Goal: Task Accomplishment & Management: Manage account settings

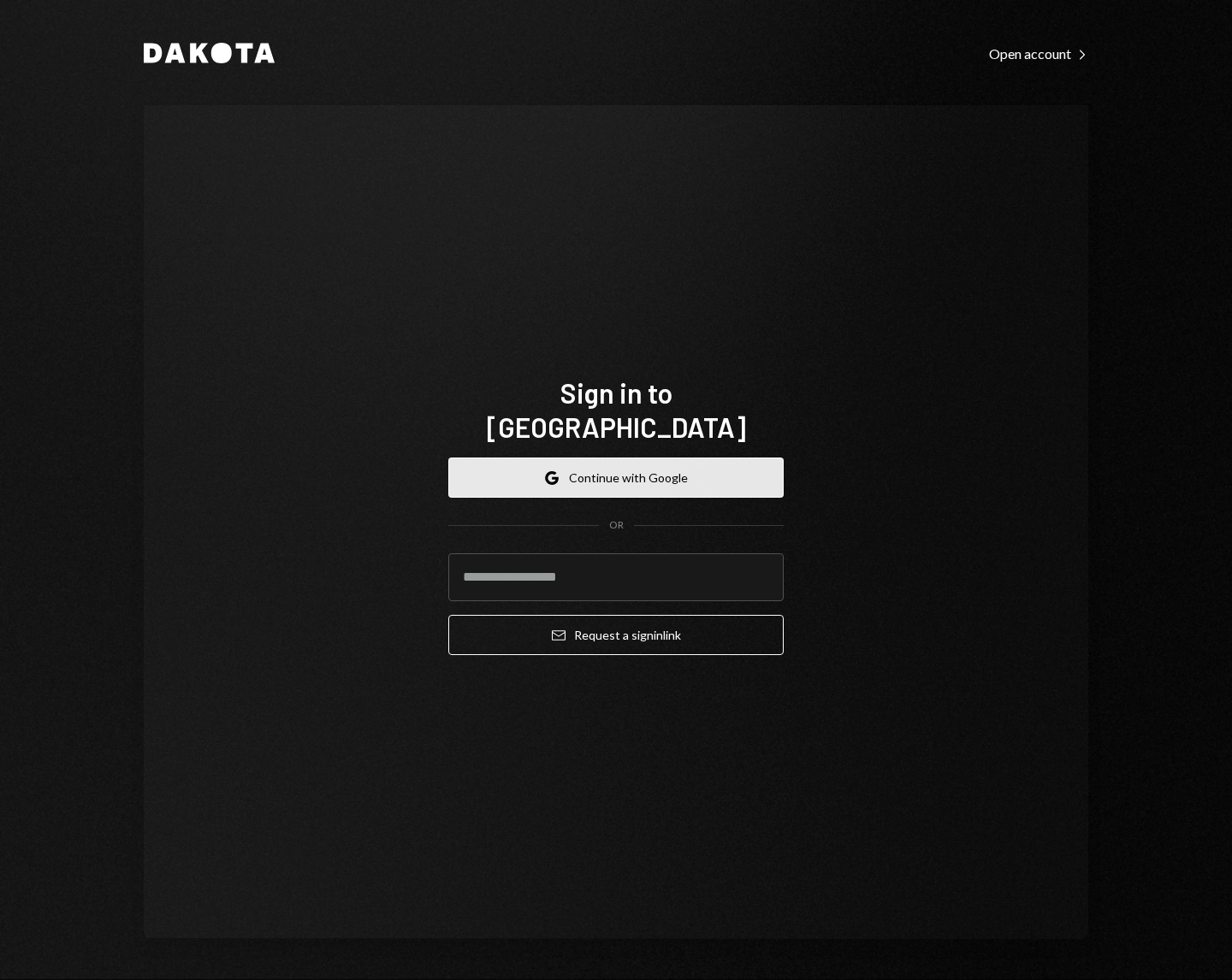
click at [670, 473] on button "Google Continue with Google" at bounding box center [616, 478] width 336 height 40
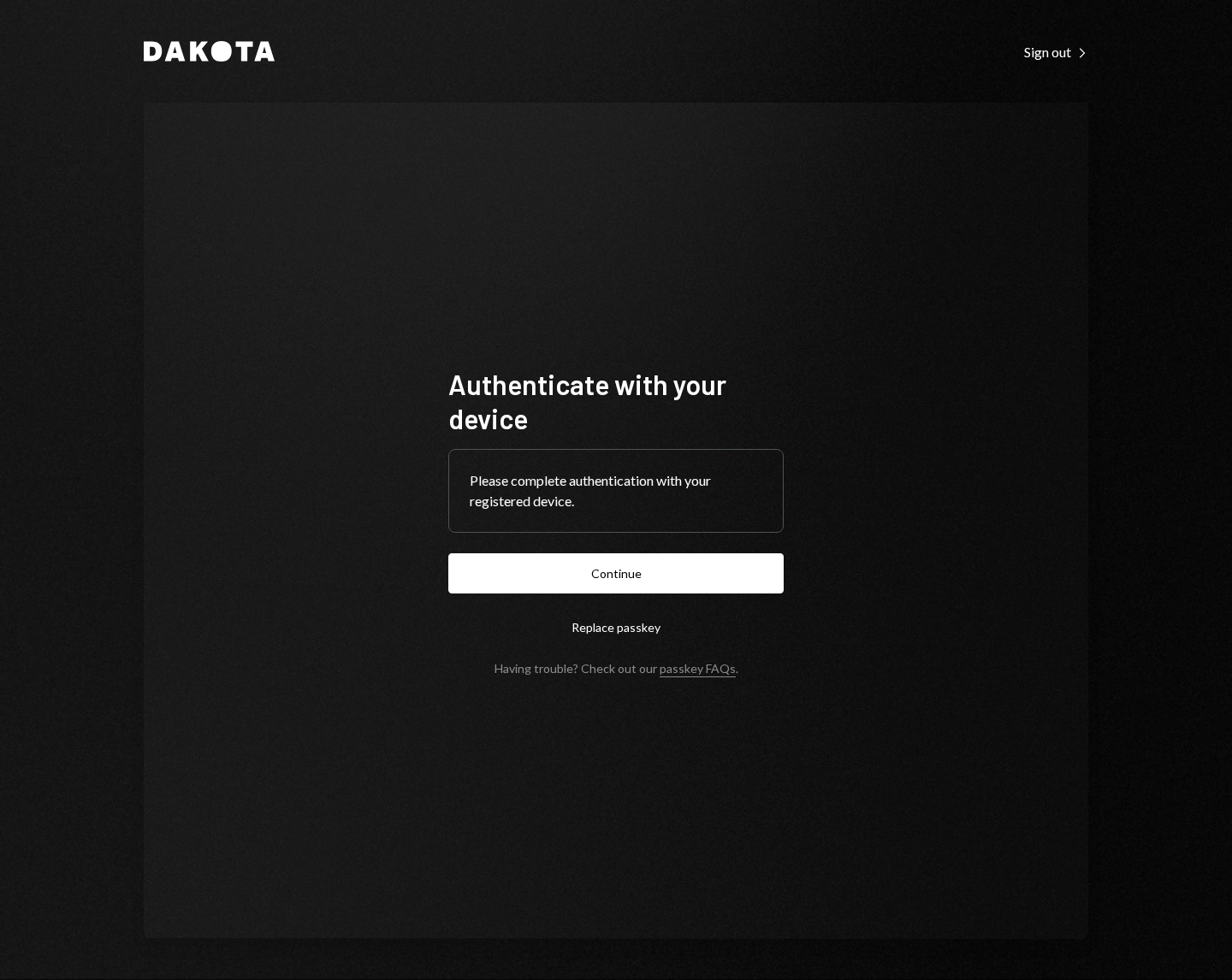
click at [448, 554] on button "Continue" at bounding box center [616, 574] width 336 height 40
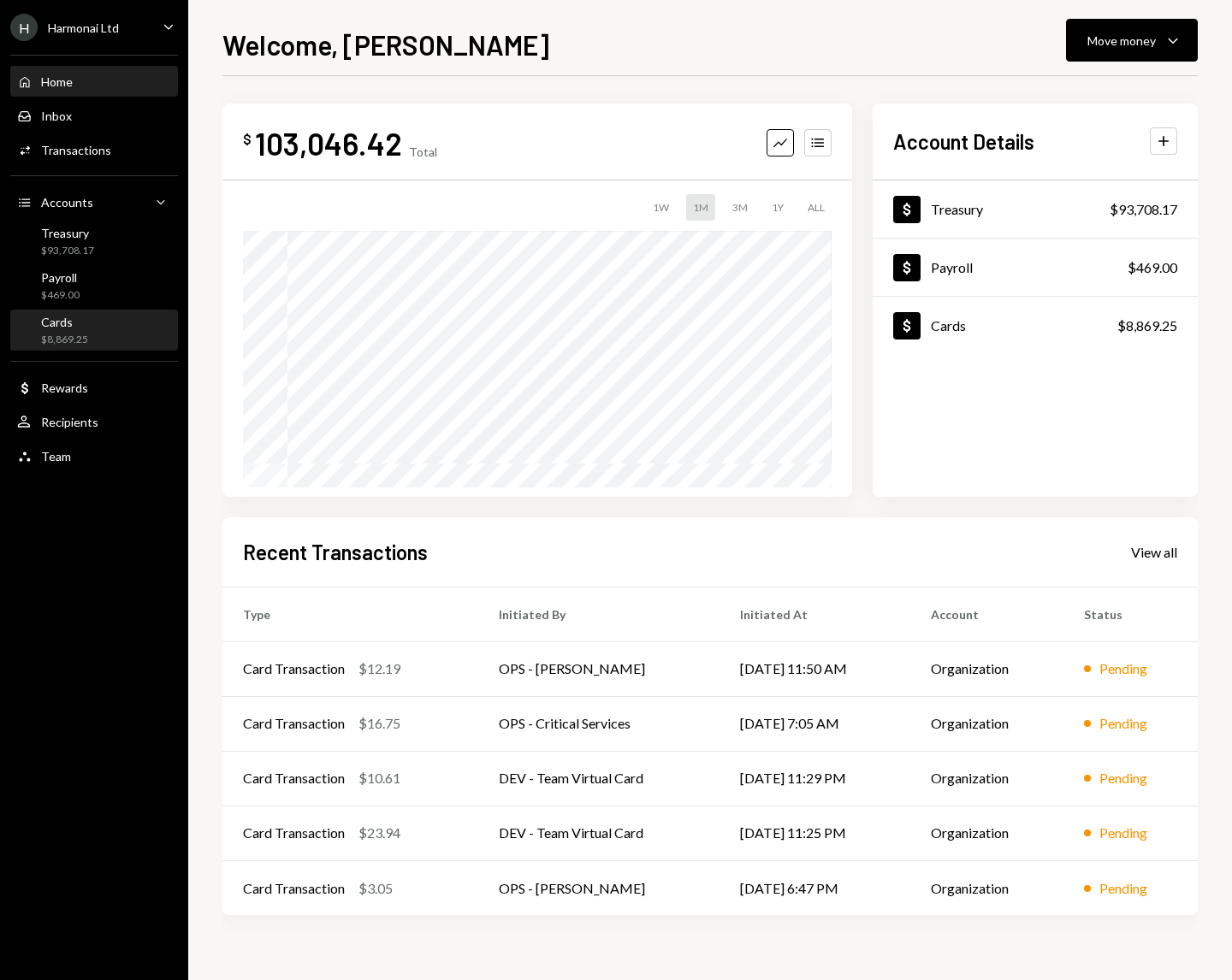
click at [70, 326] on div "Cards" at bounding box center [65, 322] width 47 height 15
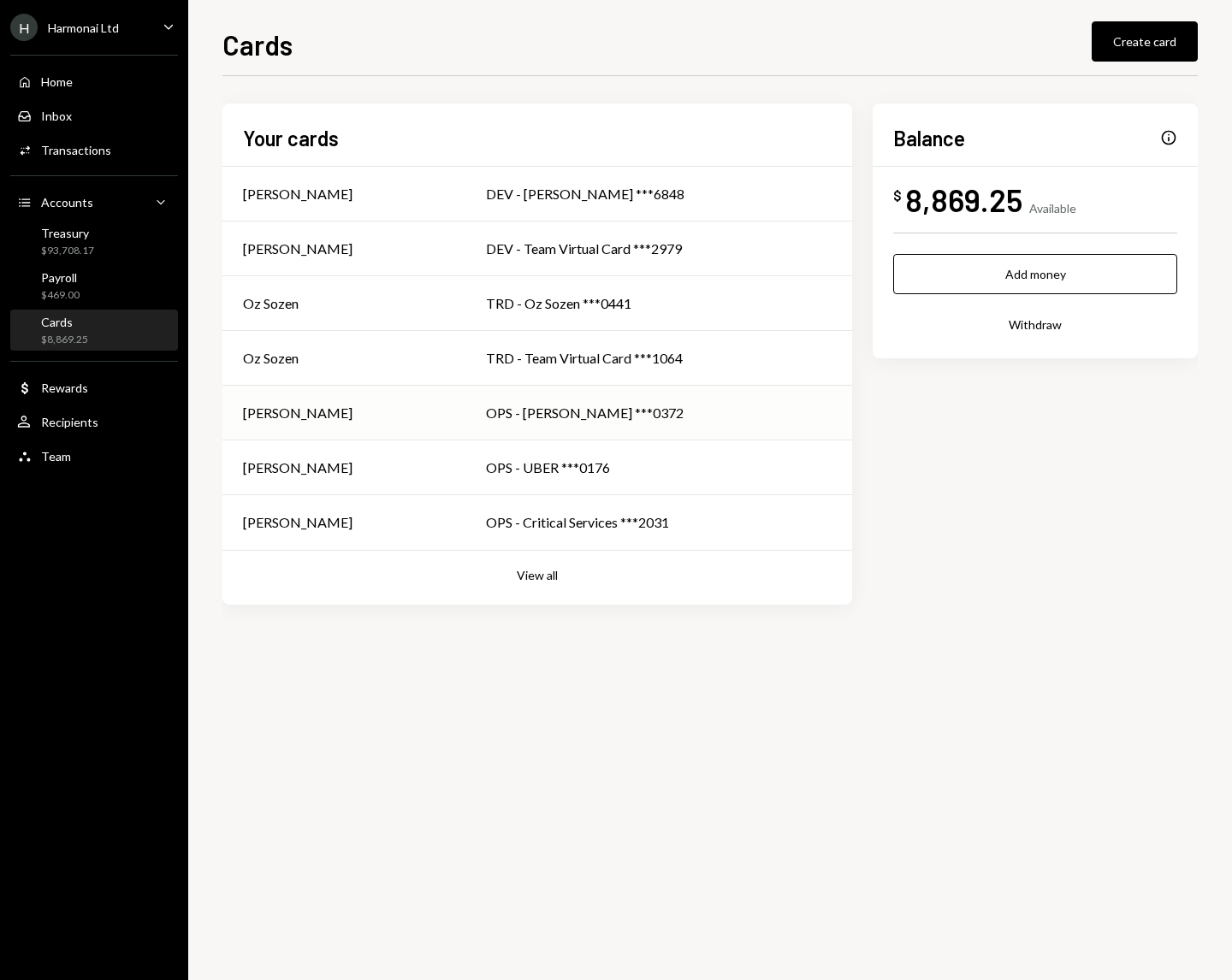
click at [670, 423] on div "OPS - Steve McNulty ***0372" at bounding box center [658, 413] width 345 height 21
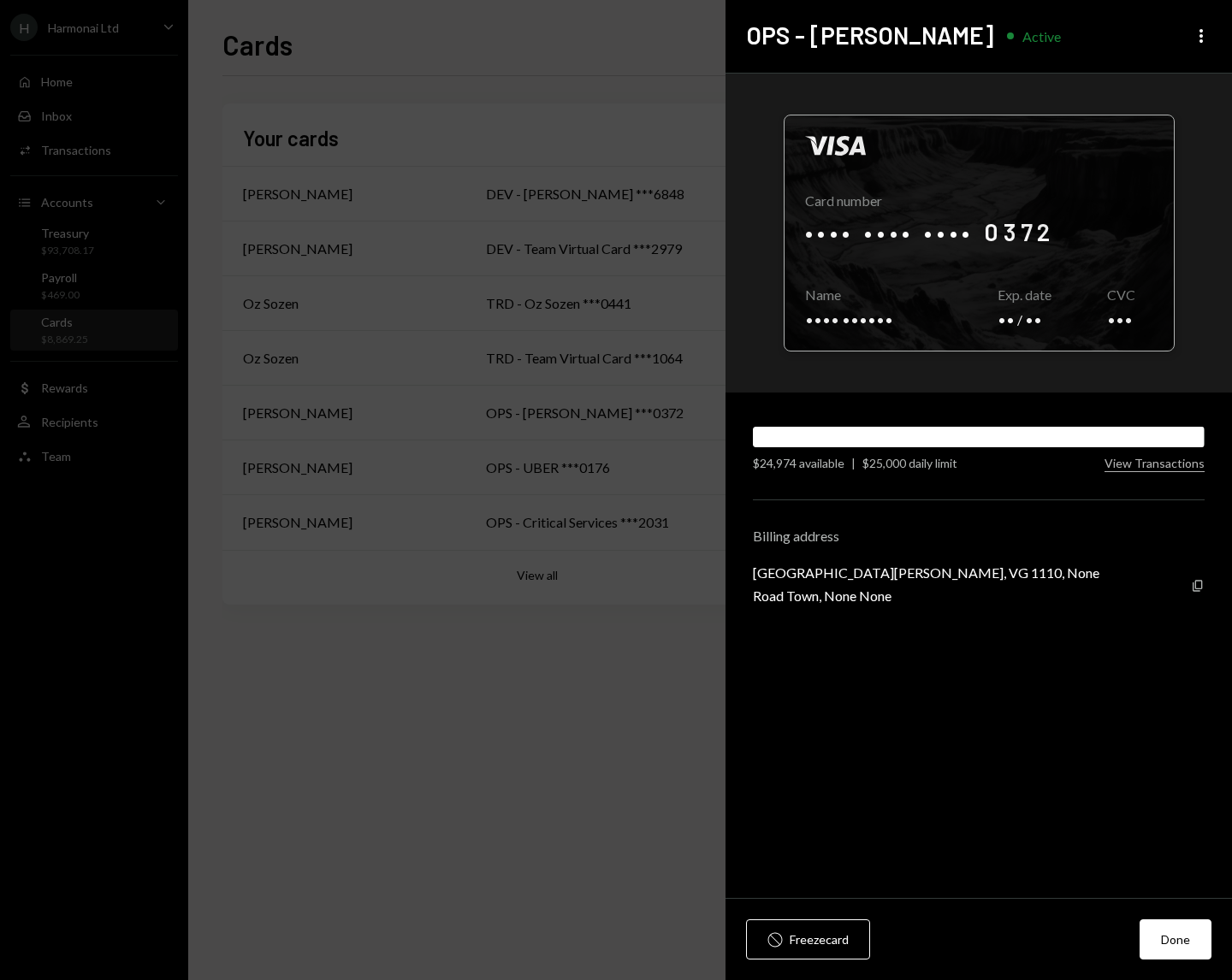
click at [990, 231] on div at bounding box center [979, 233] width 389 height 235
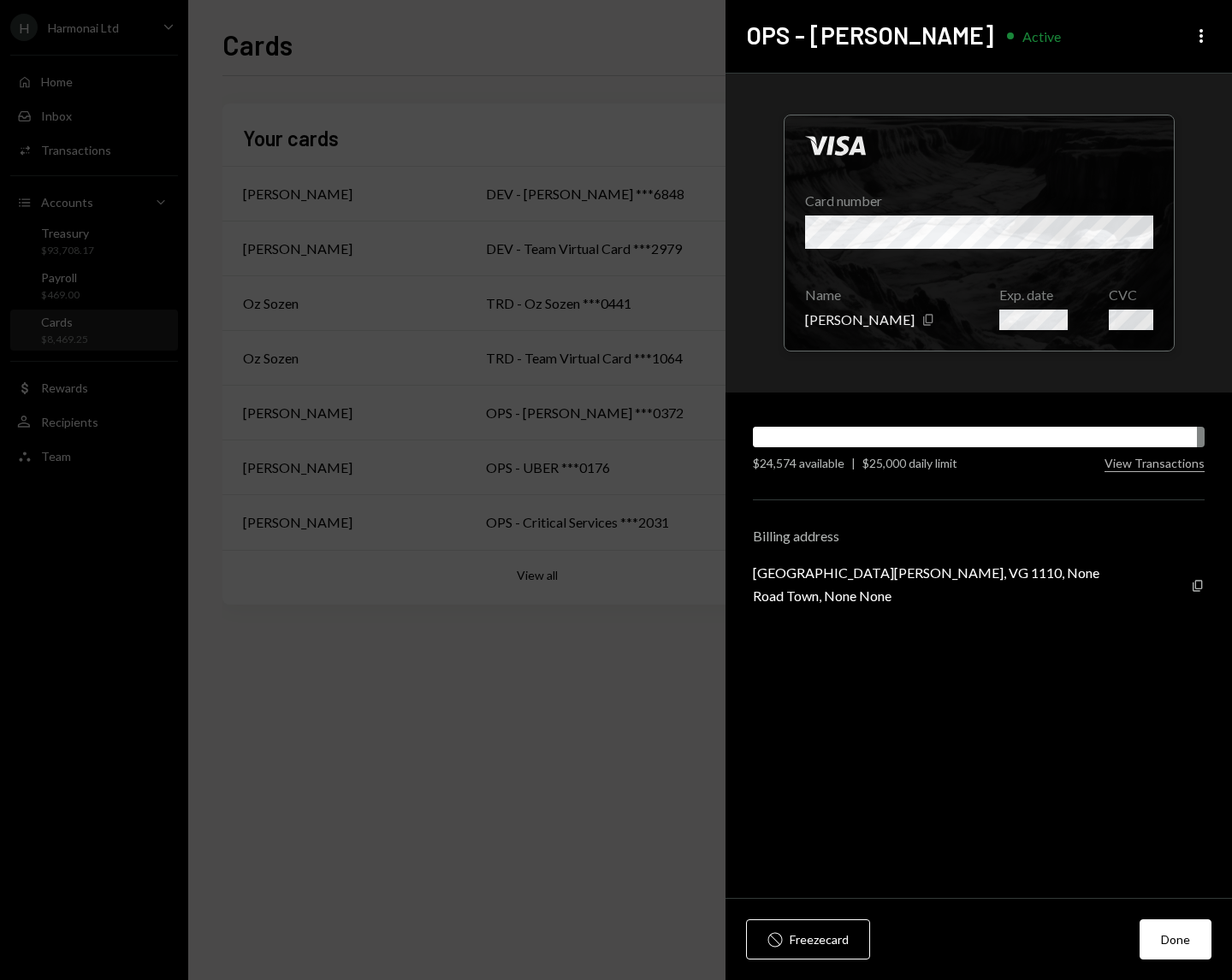
click at [1186, 917] on div "Stop Freeze card Done" at bounding box center [978, 939] width 507 height 81
click at [1183, 932] on button "Done" at bounding box center [1175, 940] width 71 height 40
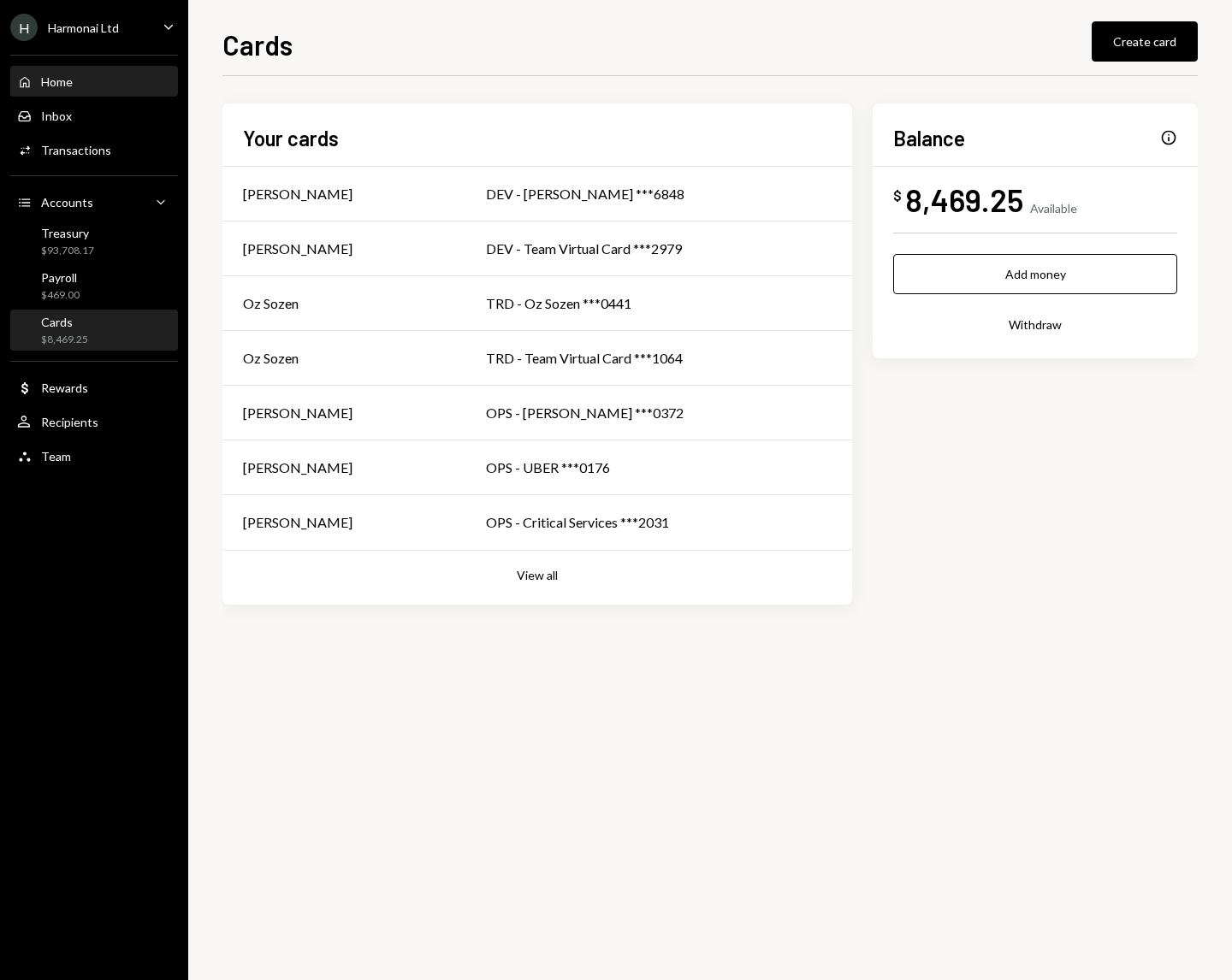
click at [43, 75] on div "Home" at bounding box center [57, 81] width 31 height 15
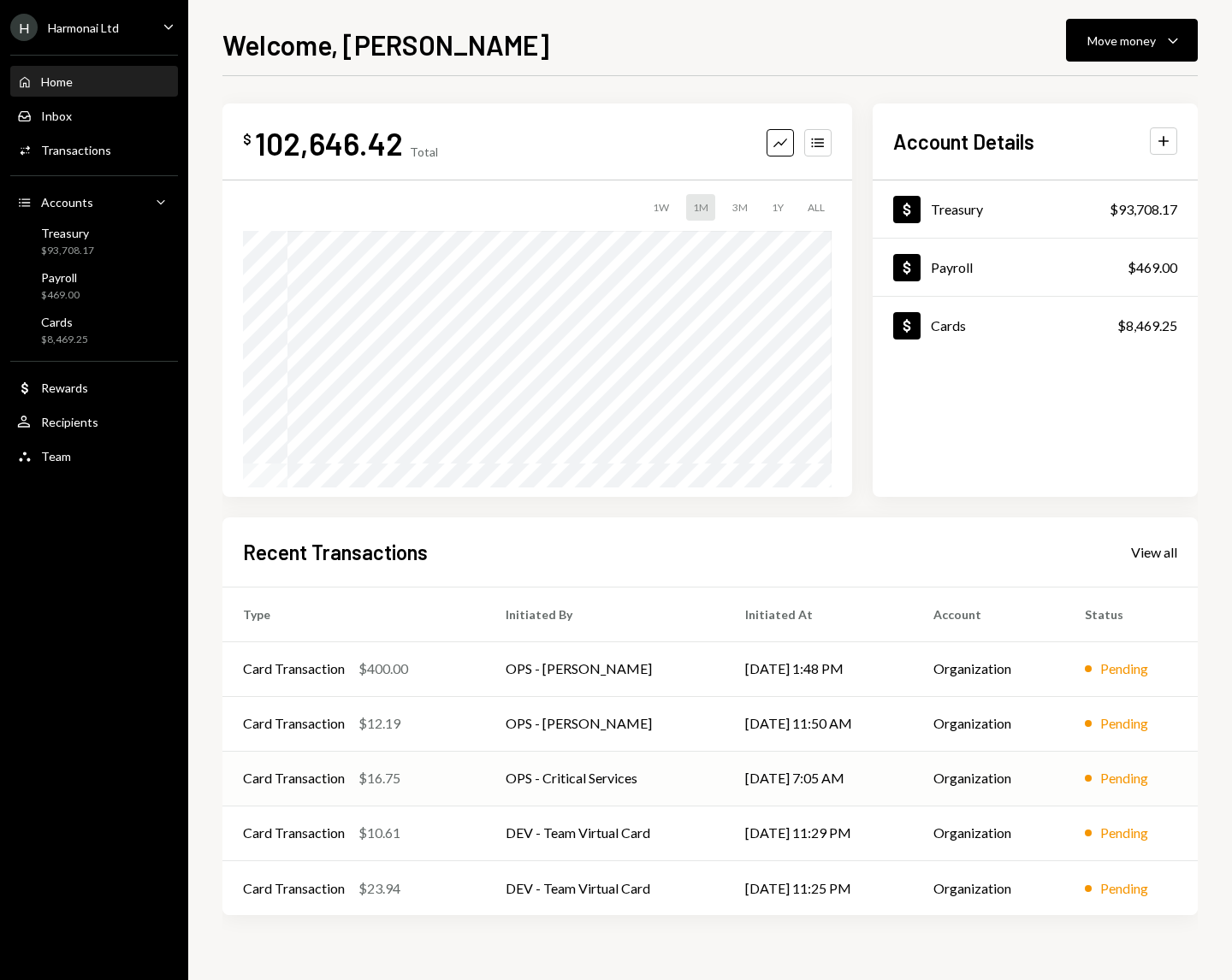
click at [445, 780] on div "Card Transaction $16.75" at bounding box center [354, 779] width 221 height 21
click at [967, 325] on div "Dollar Cards $8,469.25" at bounding box center [1035, 326] width 325 height 56
click at [1004, 317] on div "Dollar Cards $8,469.25" at bounding box center [1035, 326] width 325 height 56
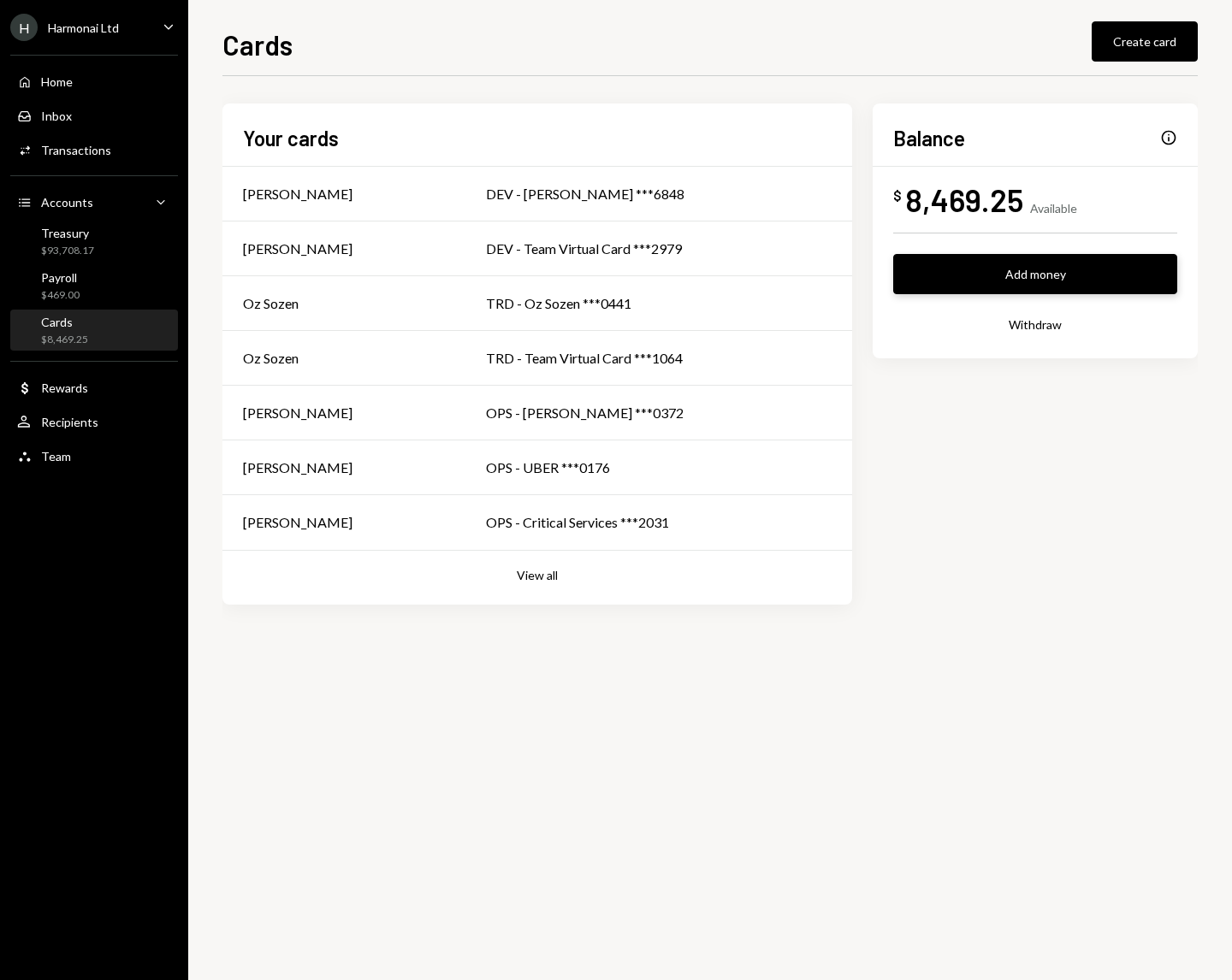
click at [985, 276] on button "Add money" at bounding box center [1035, 274] width 284 height 40
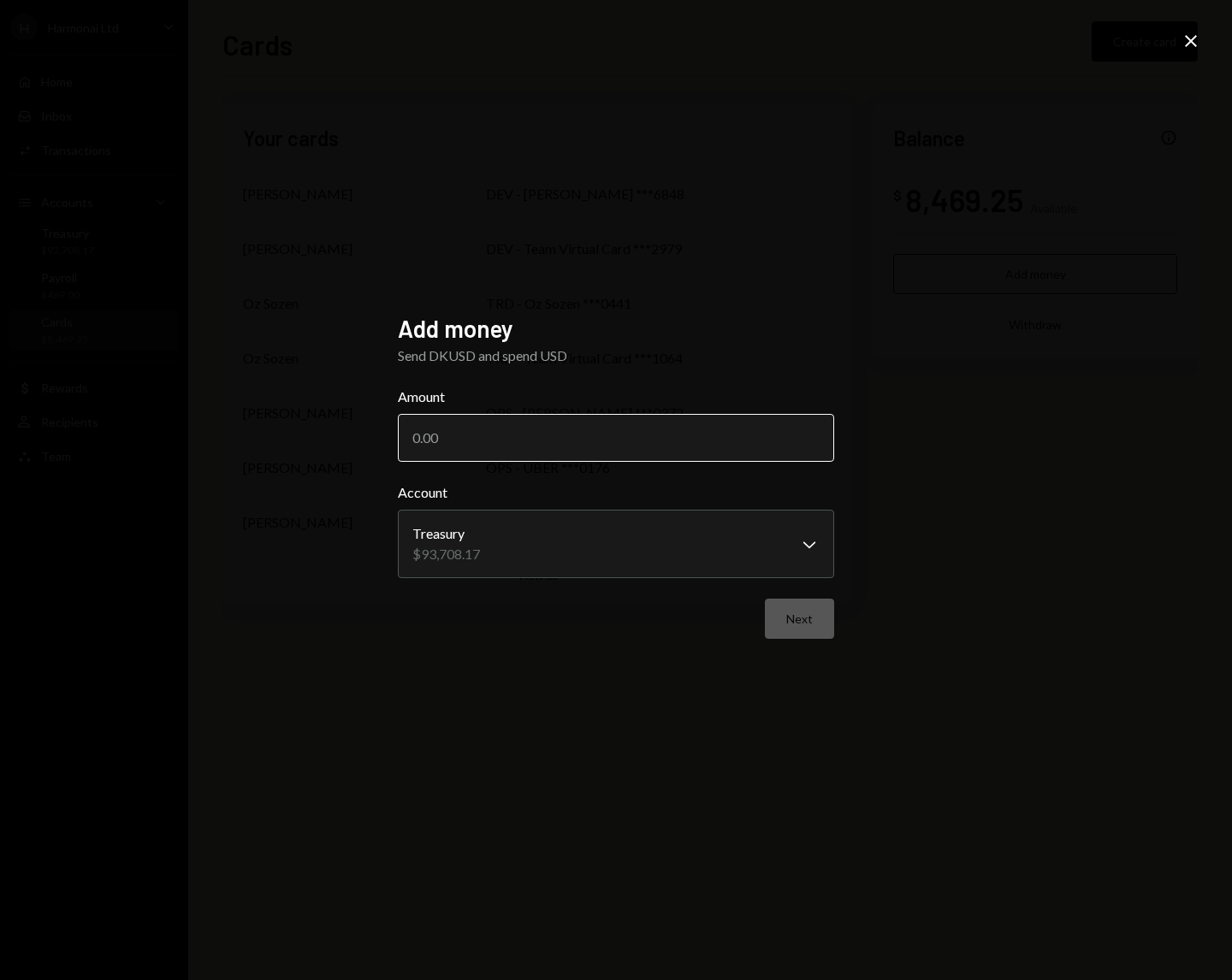
click at [698, 441] on input "Amount" at bounding box center [616, 438] width 436 height 48
type input "5000"
click at [810, 626] on button "Next" at bounding box center [799, 619] width 69 height 40
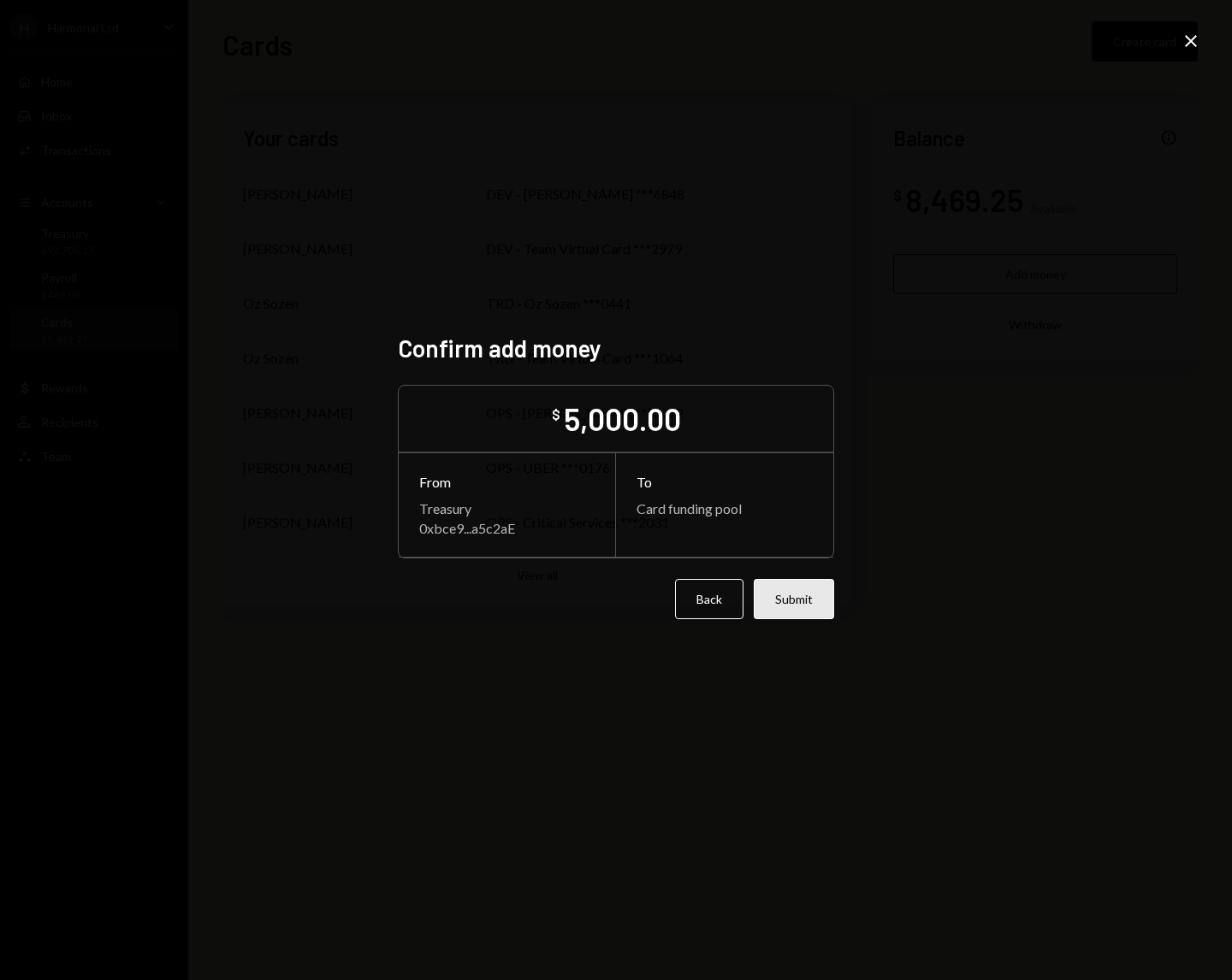
click at [807, 605] on button "Submit" at bounding box center [793, 599] width 80 height 40
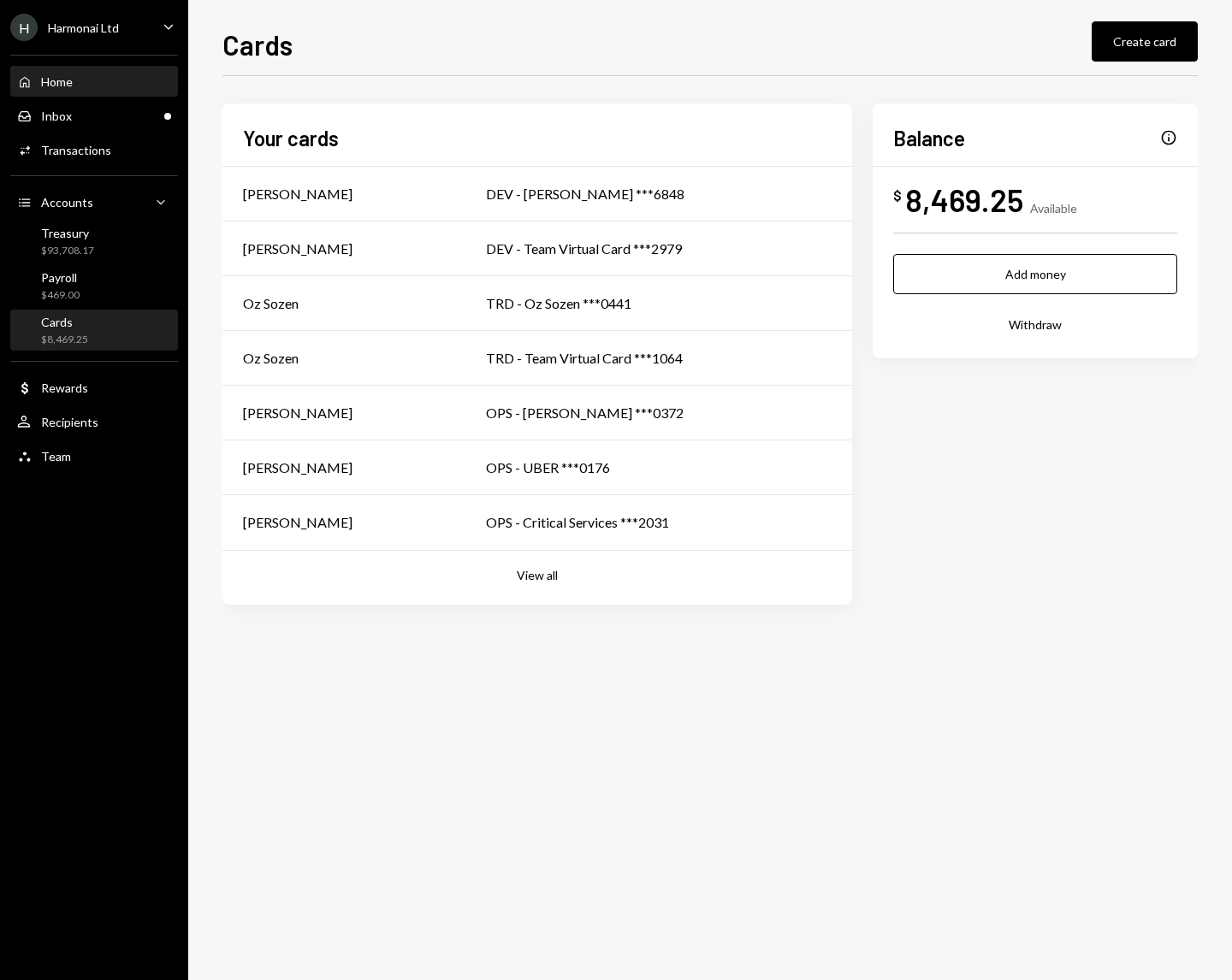
click at [98, 71] on div "Home Home" at bounding box center [94, 82] width 154 height 29
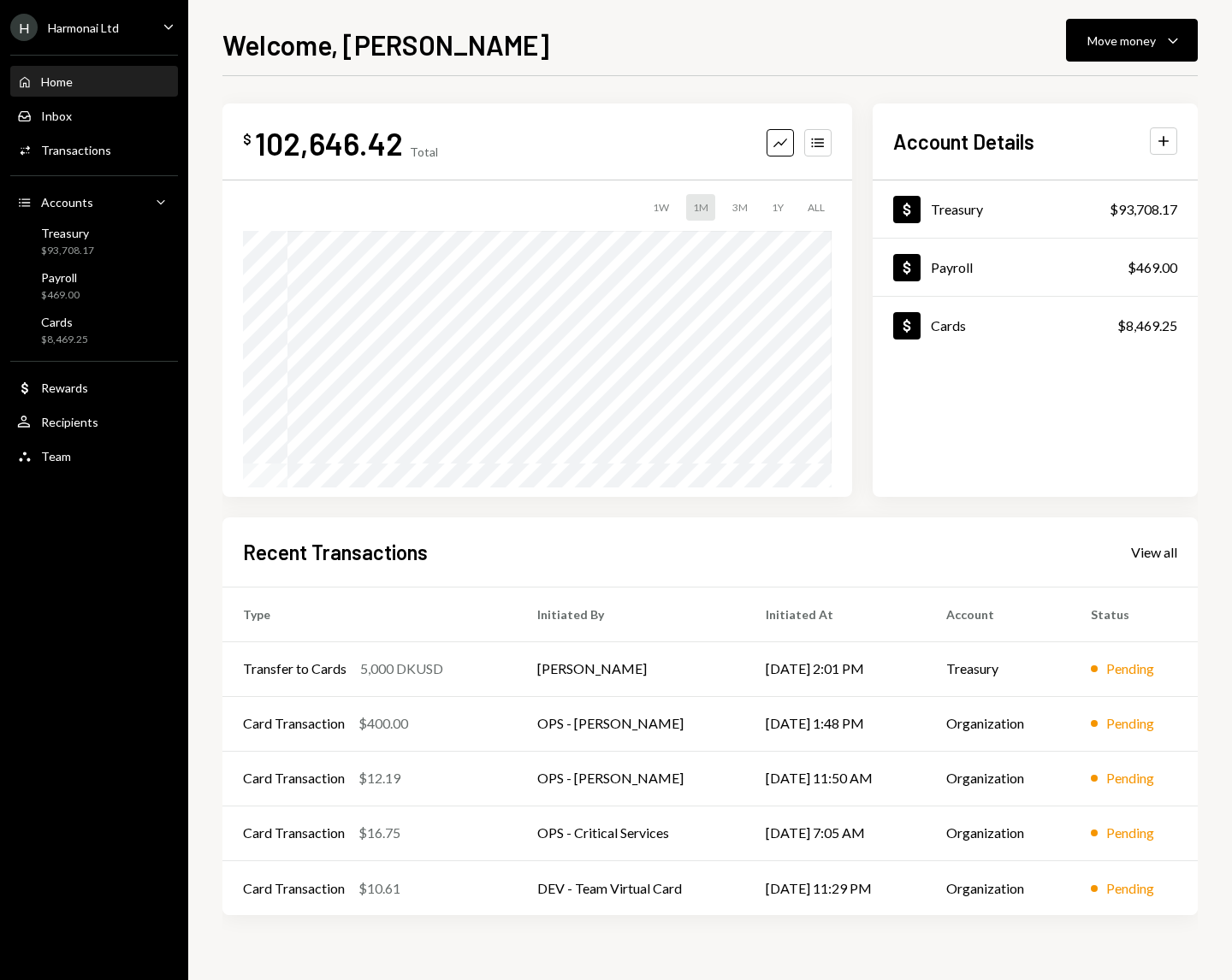
click at [143, 24] on div "H Harmonai Ltd Caret Down" at bounding box center [94, 27] width 188 height 27
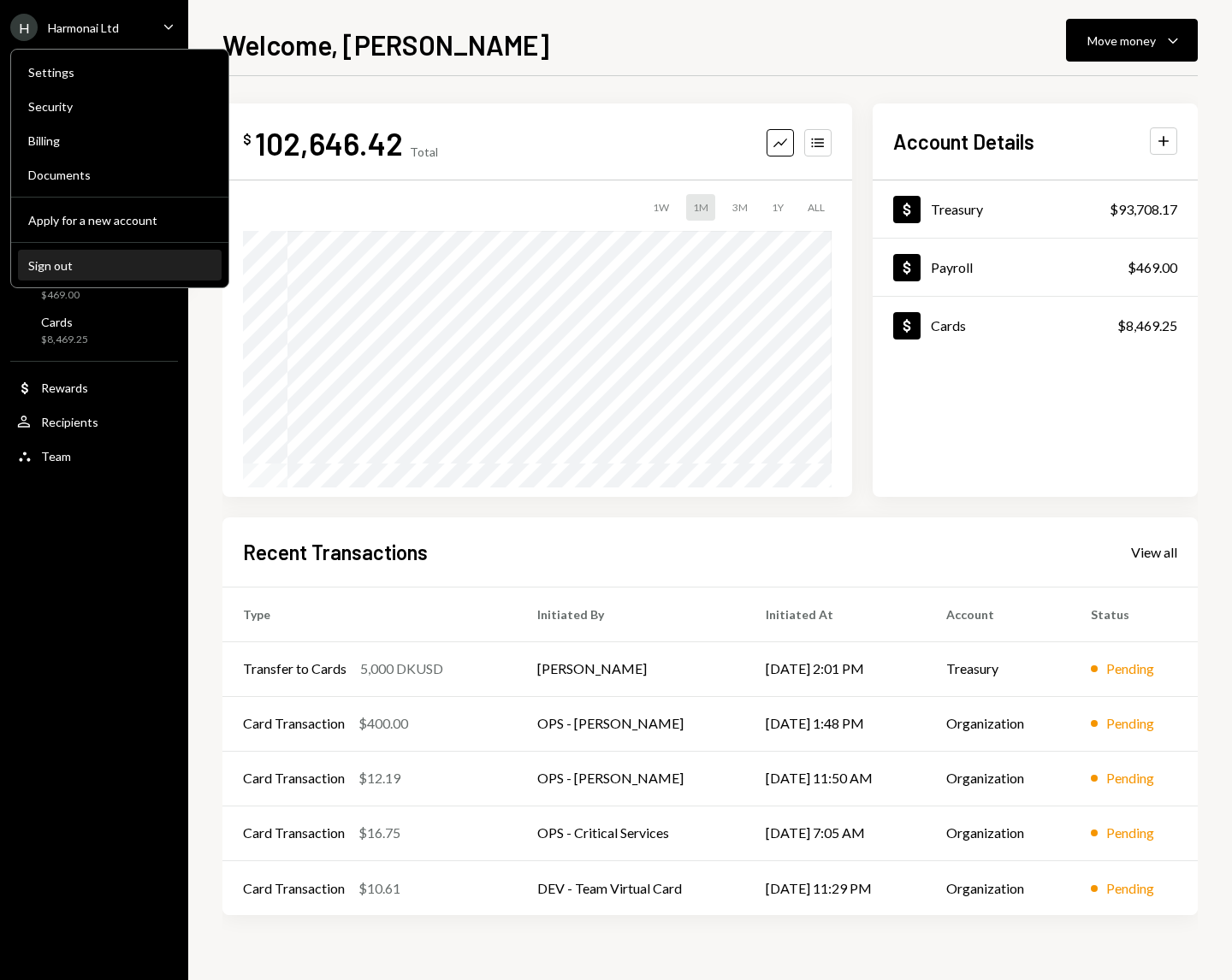
click at [136, 276] on button "Sign out" at bounding box center [119, 265] width 203 height 31
